Goal: Transaction & Acquisition: Purchase product/service

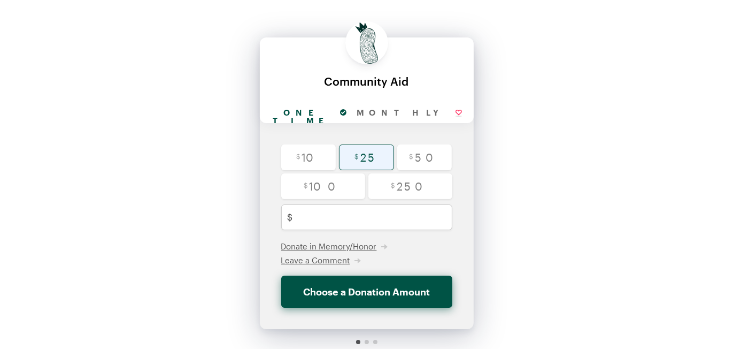
click at [368, 159] on input "radio" at bounding box center [366, 157] width 55 height 26
radio input "true"
type input "25"
checkbox input "false"
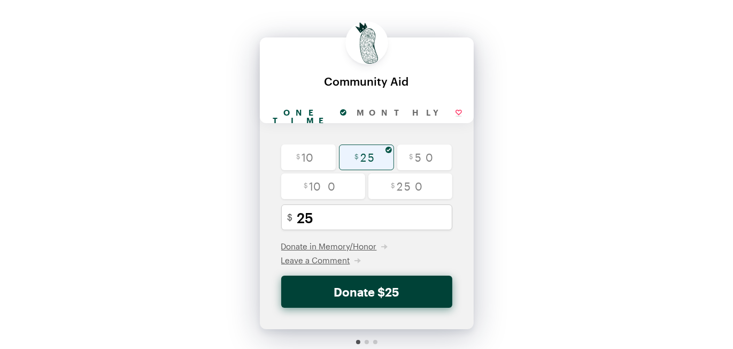
click at [370, 288] on button "Donate $25" at bounding box center [366, 291] width 171 height 32
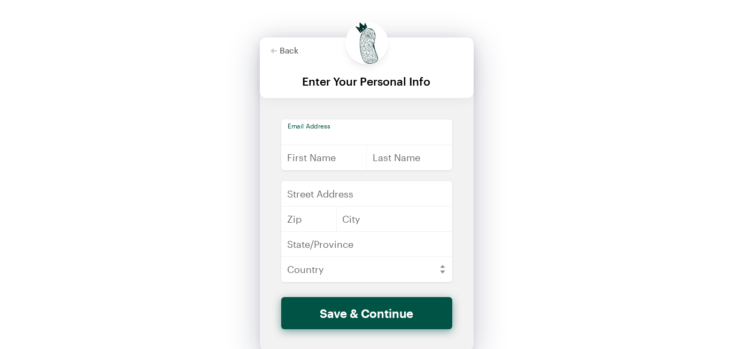
click at [299, 130] on input "email" at bounding box center [366, 132] width 171 height 26
type input "[EMAIL_ADDRESS][DOMAIN_NAME]"
type input "[PERSON_NAME]"
type input "[STREET_ADDRESS][PERSON_NAME]"
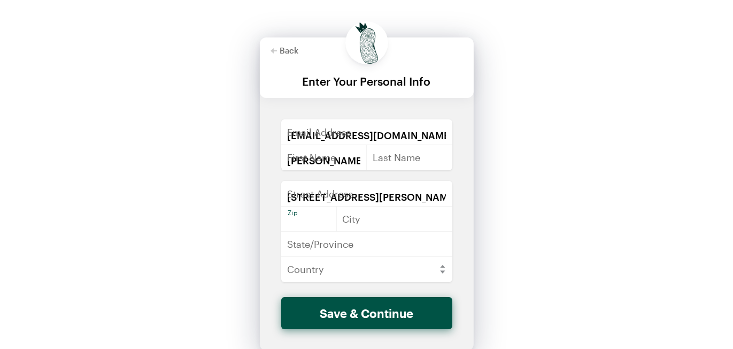
type input "70115"
type input "[GEOGRAPHIC_DATA]"
type input "LA"
select select "US"
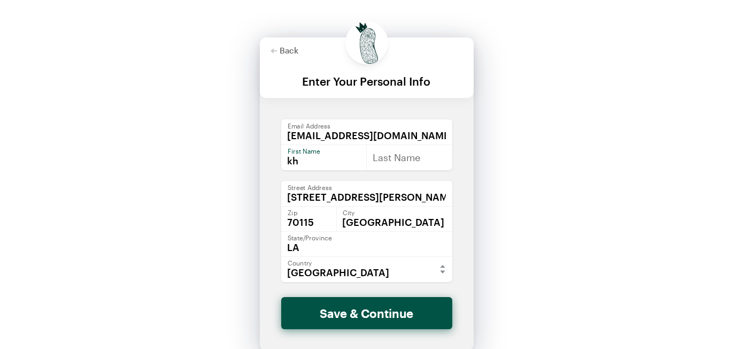
type input "k"
type input "kitty"
type input "[PERSON_NAME]"
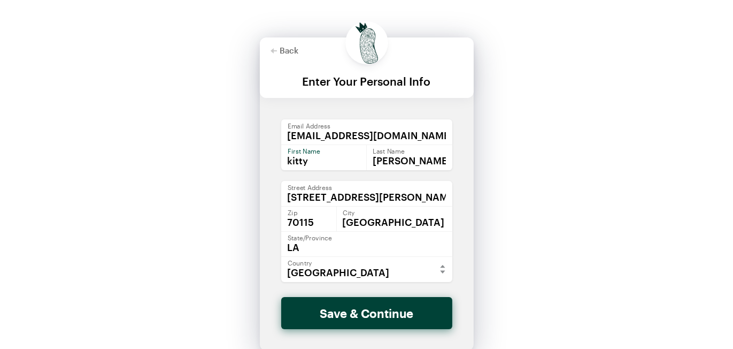
type input "kitty"
click at [395, 314] on button "Save & Continue" at bounding box center [366, 313] width 171 height 32
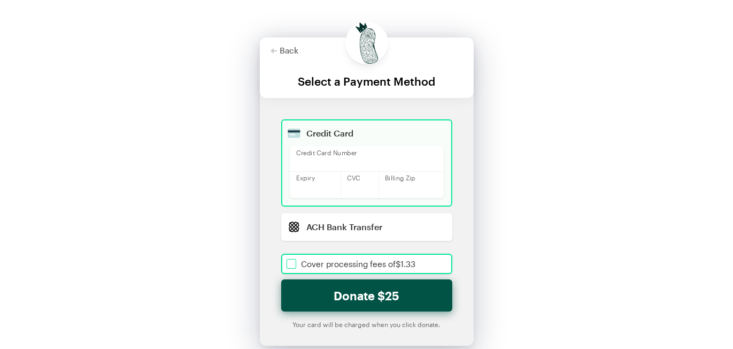
click at [284, 262] on input "checkbox" at bounding box center [366, 263] width 171 height 20
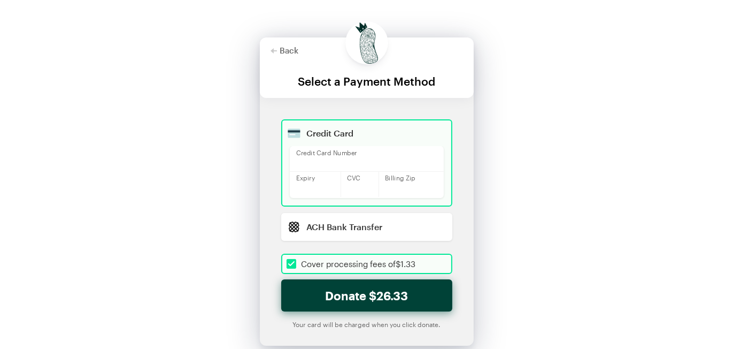
click at [325, 295] on button "Donate $26.33" at bounding box center [366, 295] width 171 height 32
checkbox input "true"
